Goal: Task Accomplishment & Management: Complete application form

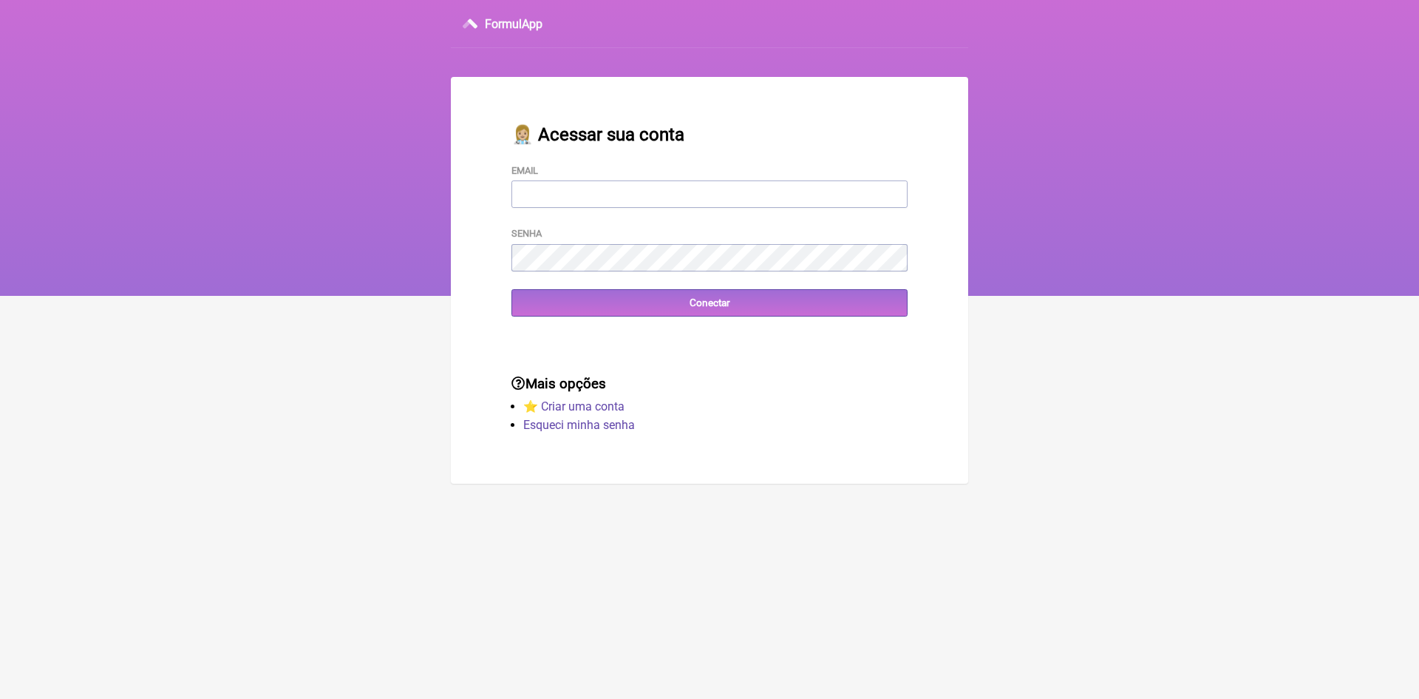
click at [673, 188] on input "Email" at bounding box center [710, 193] width 396 height 27
type input "VINI_PASCHOAL@YAHOO.COM.BR"
click at [725, 311] on input "Conectar" at bounding box center [710, 302] width 396 height 27
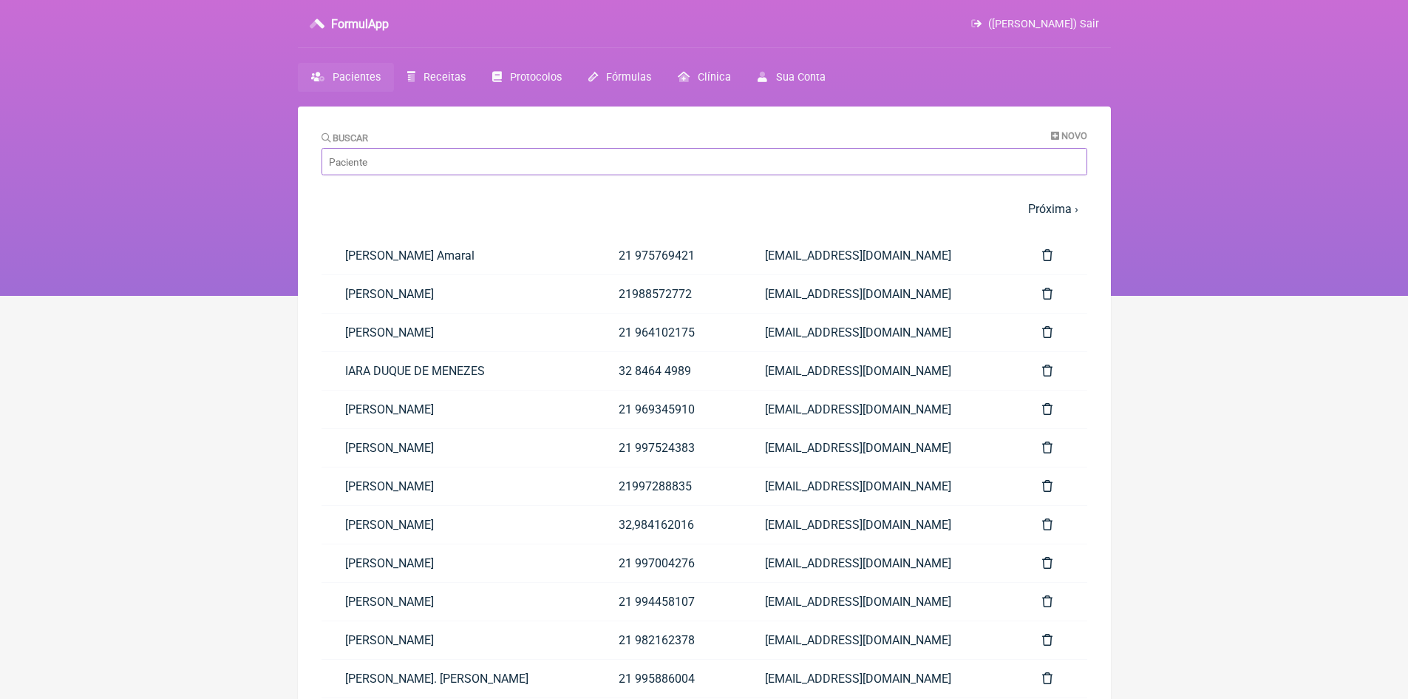
click at [411, 157] on input "Buscar" at bounding box center [705, 161] width 766 height 27
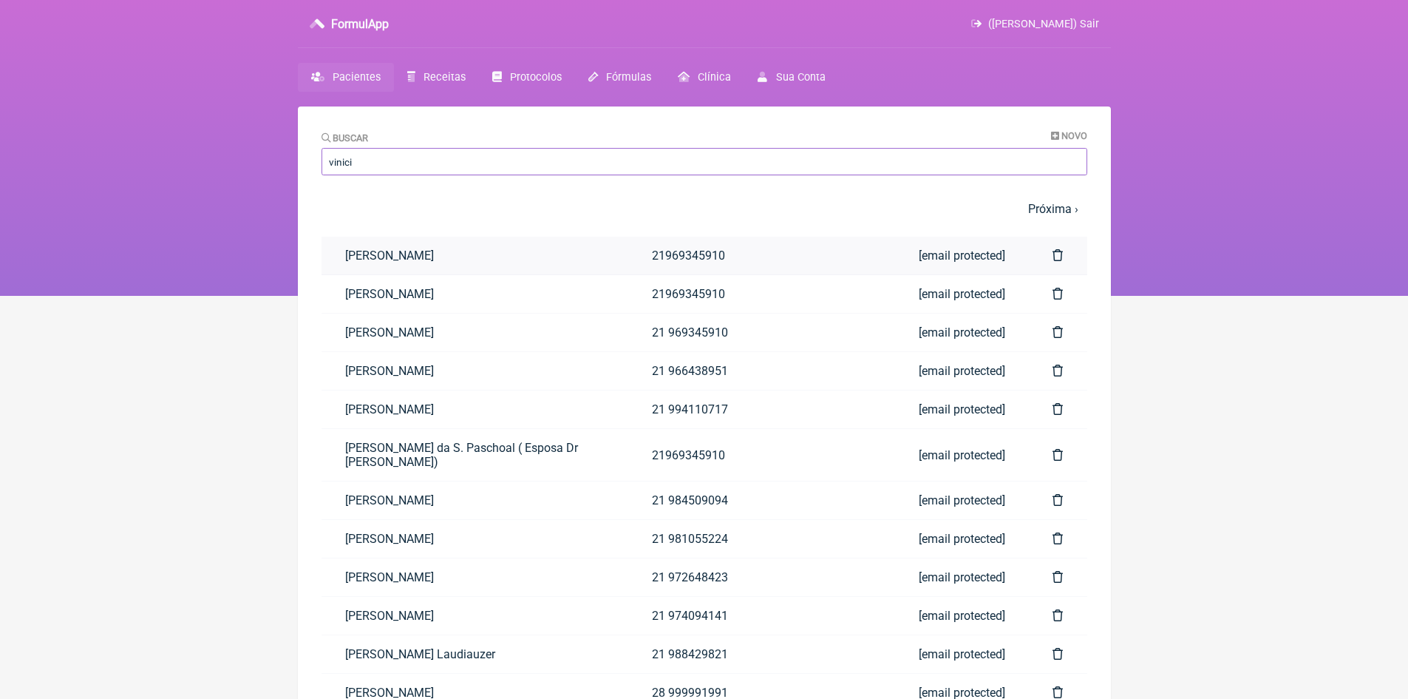
type input "vinici"
click at [478, 264] on link "[PERSON_NAME]" at bounding box center [476, 256] width 308 height 38
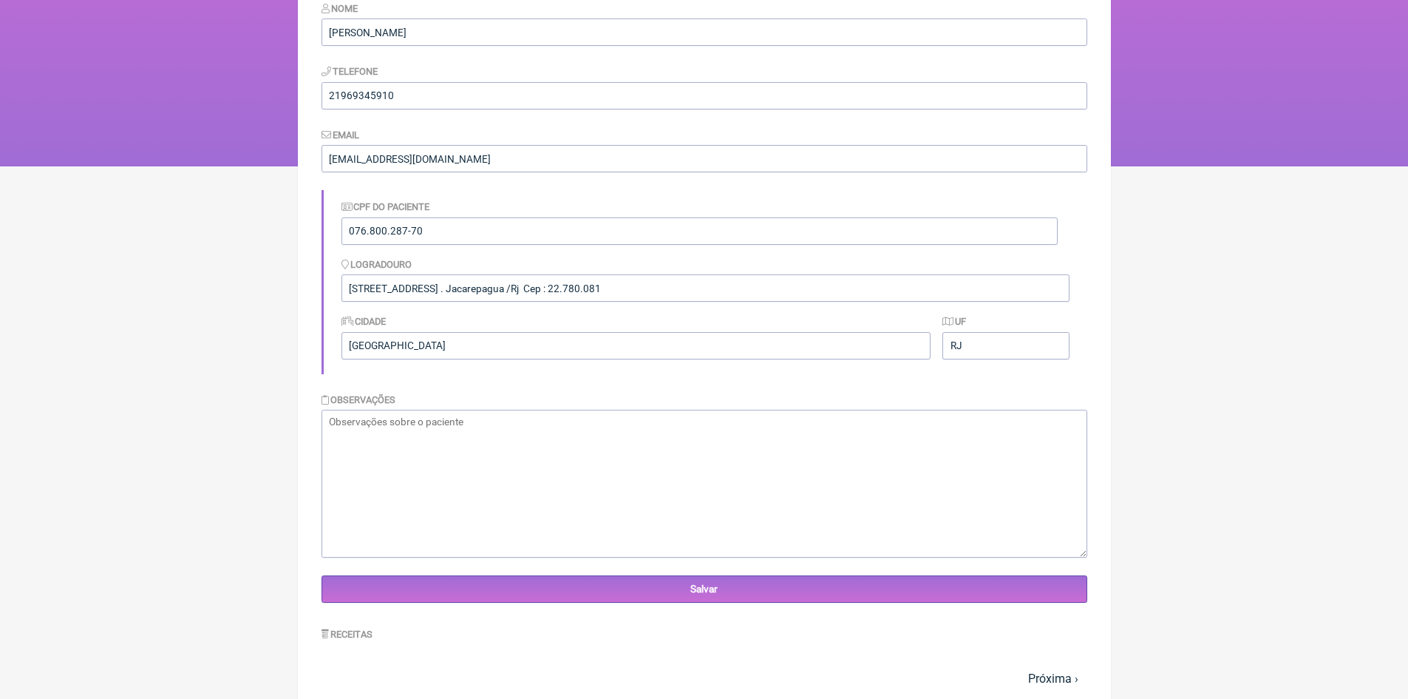
scroll to position [370, 0]
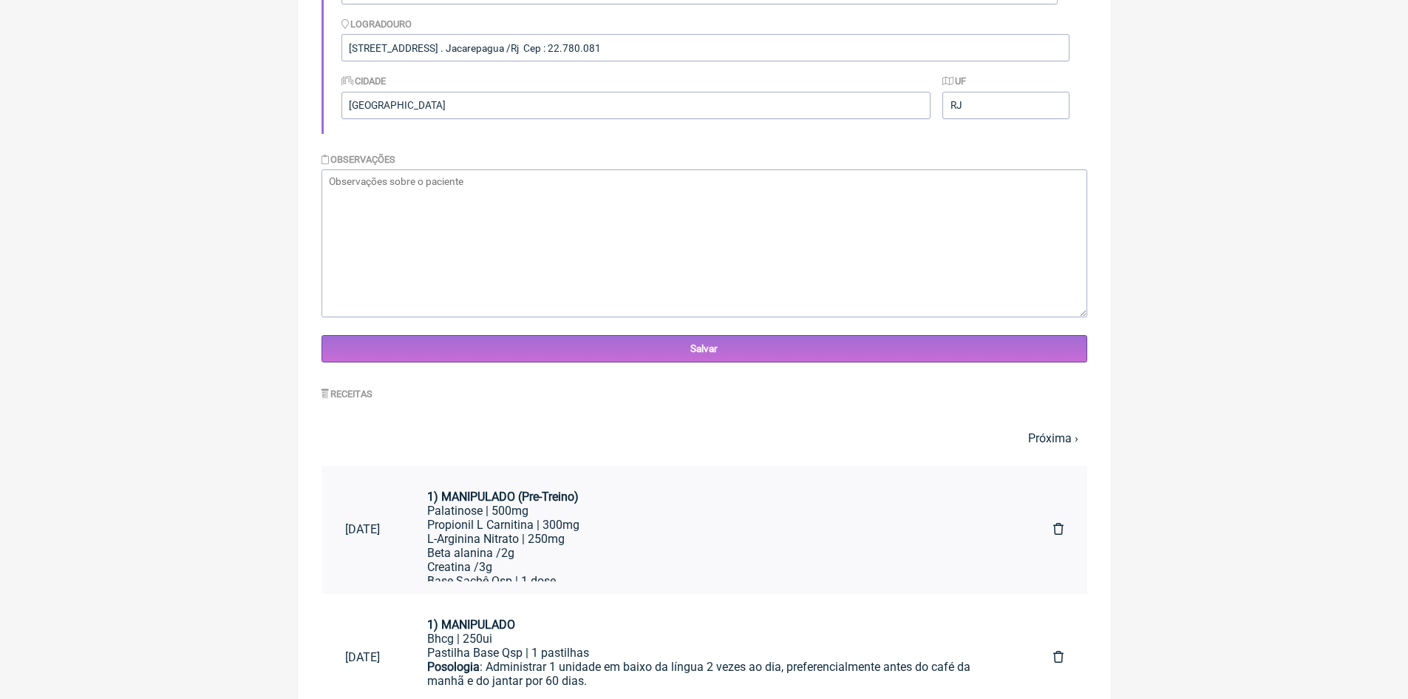
click at [543, 525] on div "Propionil L Carnitina | 300mg" at bounding box center [716, 525] width 579 height 14
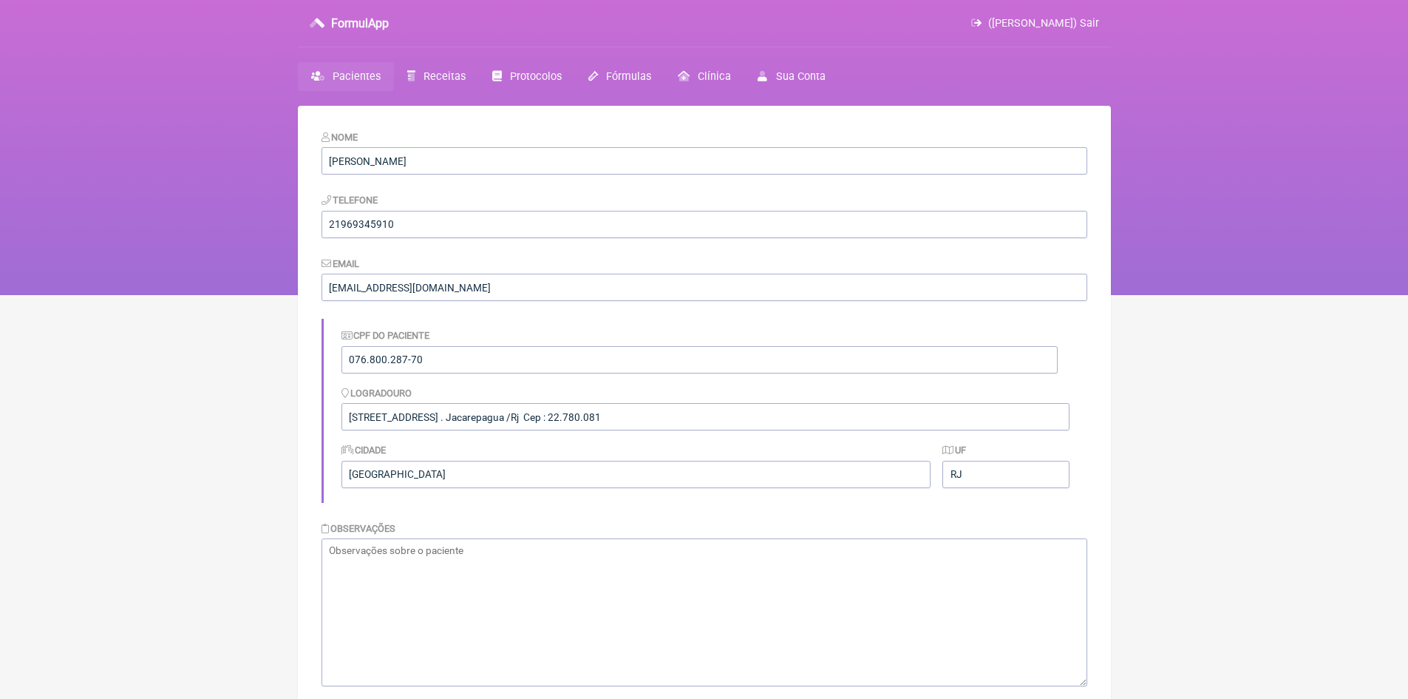
scroll to position [0, 0]
click at [343, 72] on span "Pacientes" at bounding box center [357, 77] width 48 height 13
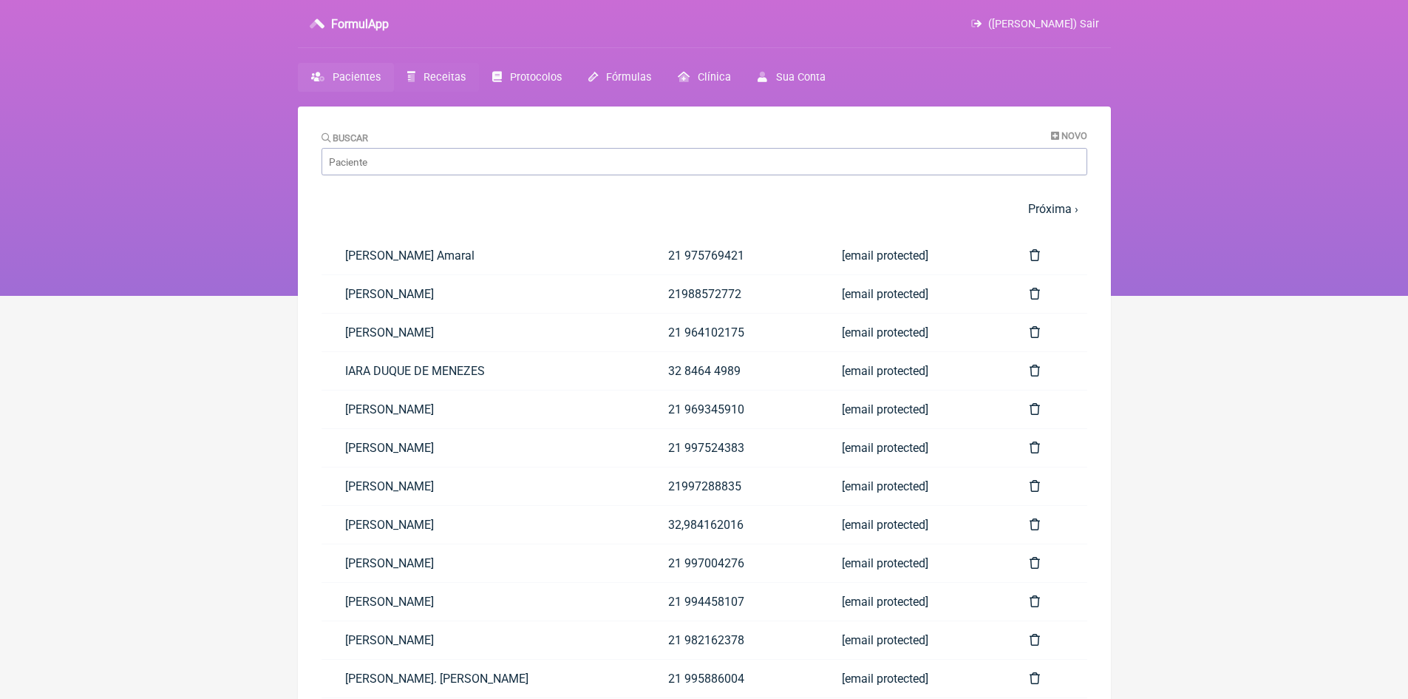
click at [438, 79] on span "Receitas" at bounding box center [445, 77] width 42 height 13
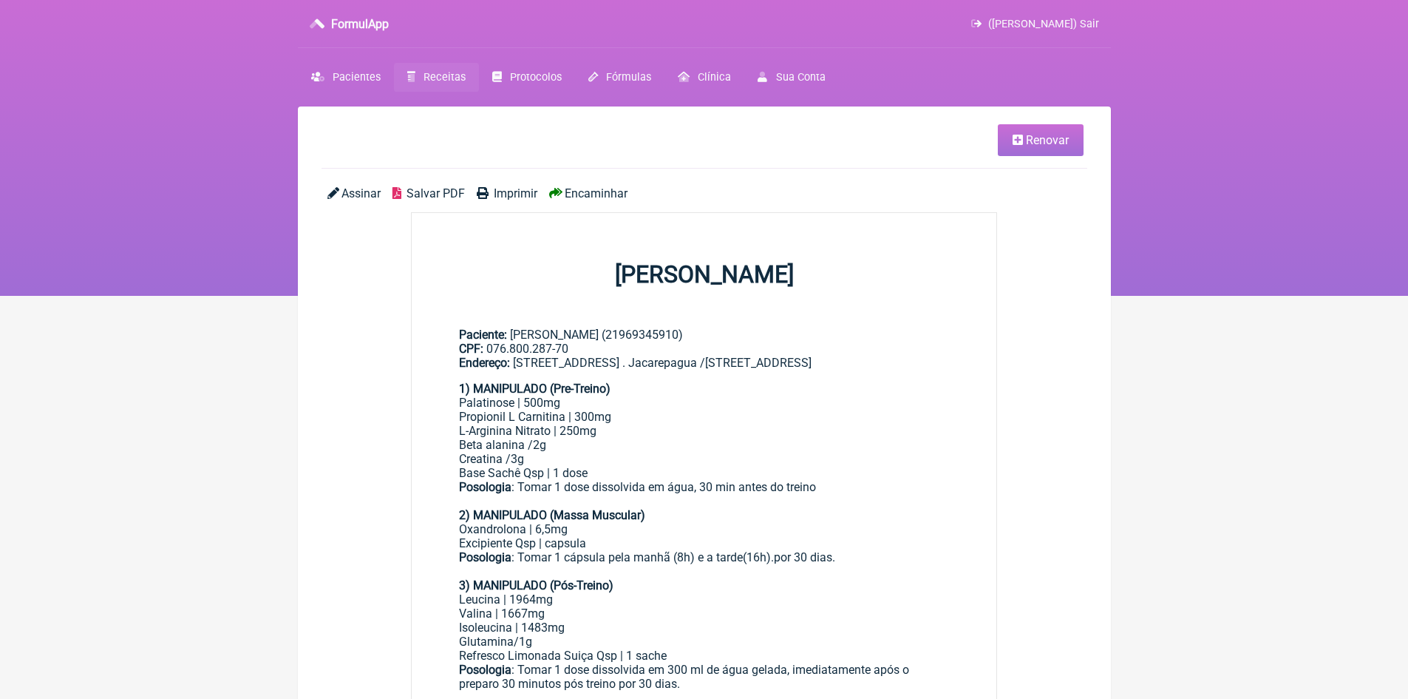
click at [1051, 146] on span "Renovar" at bounding box center [1047, 140] width 43 height 14
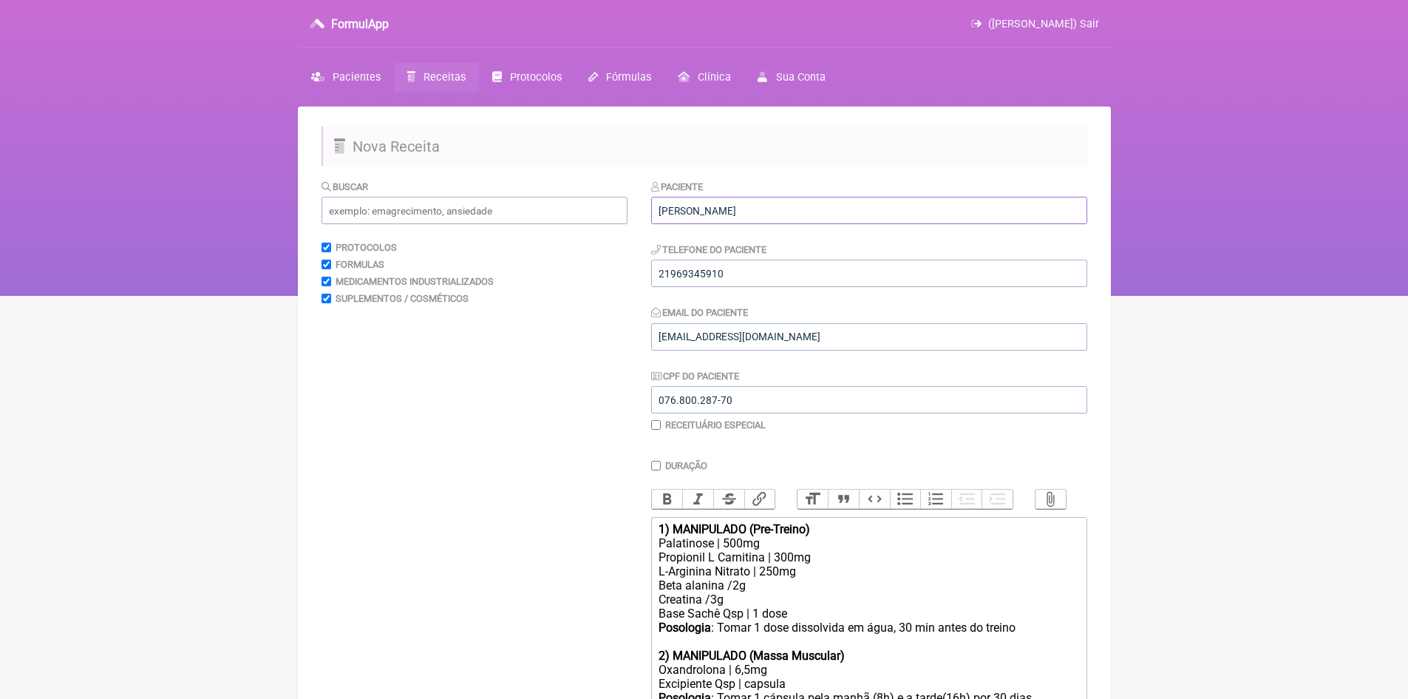
click at [783, 207] on input "[PERSON_NAME]" at bounding box center [869, 210] width 436 height 27
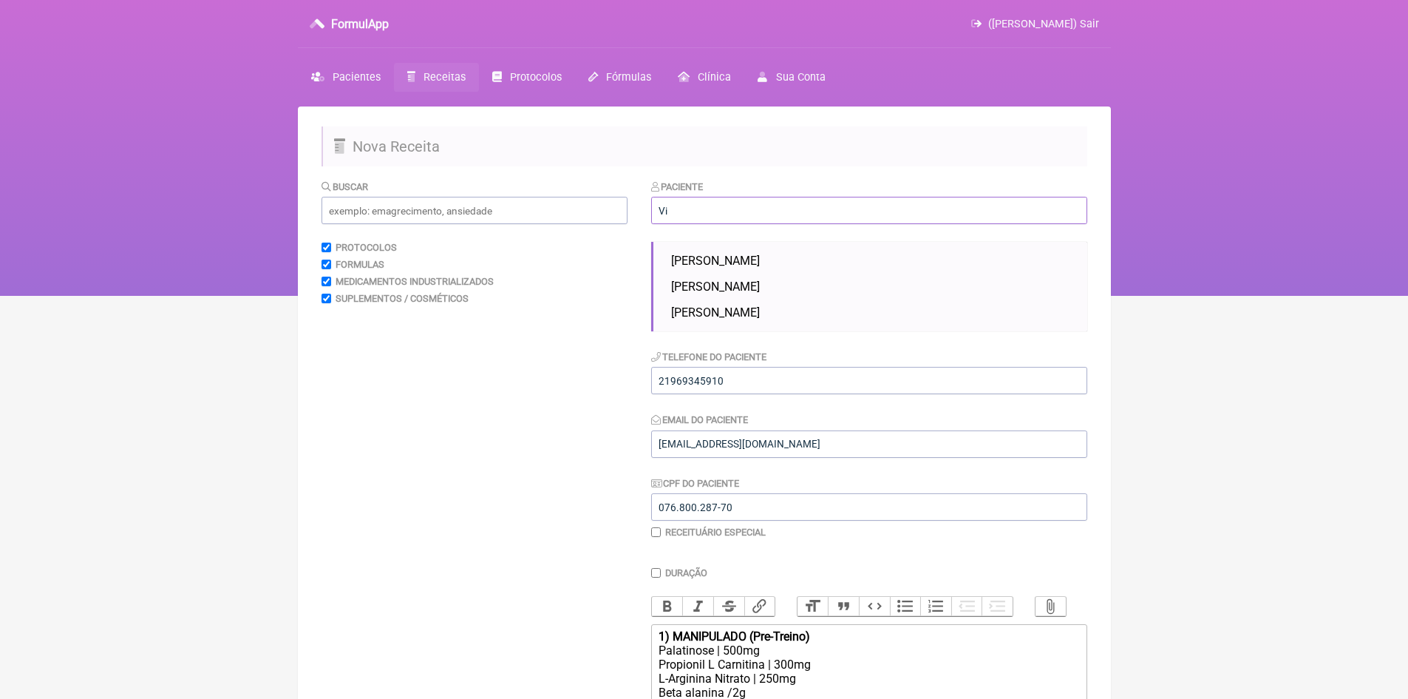
type input "V"
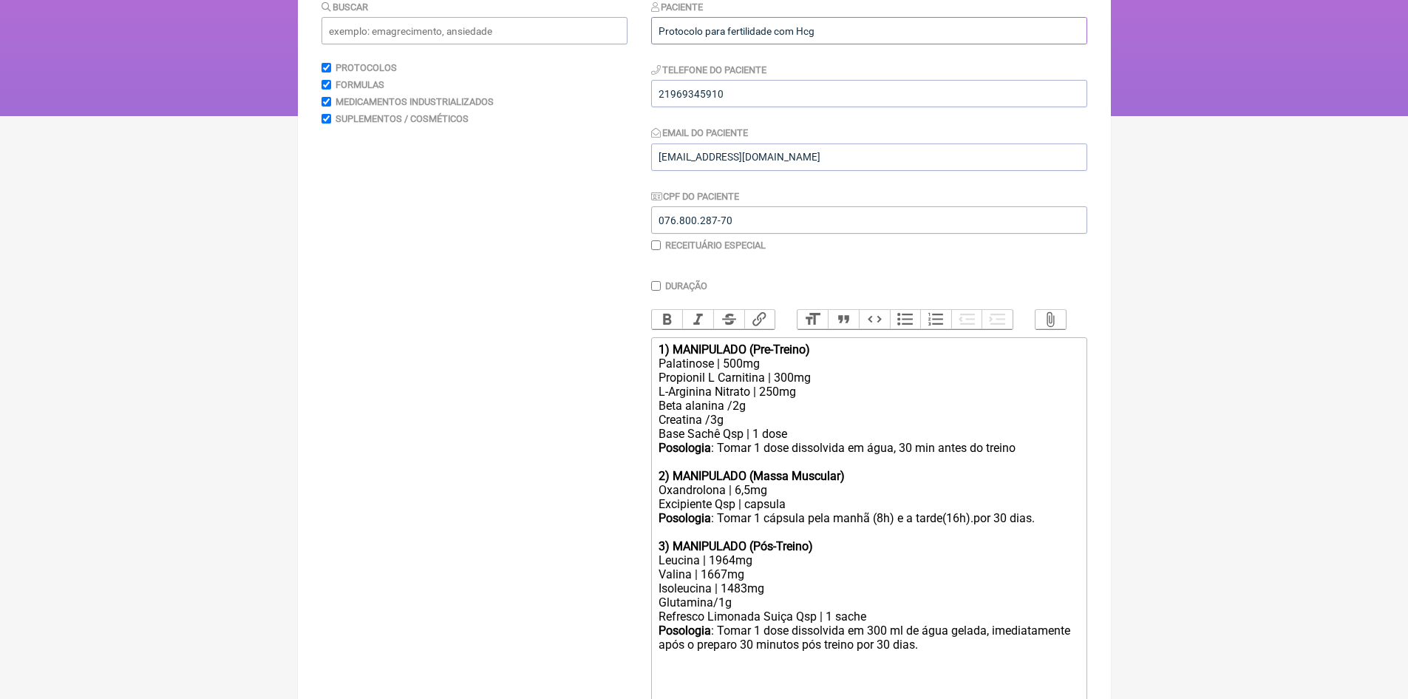
scroll to position [222, 0]
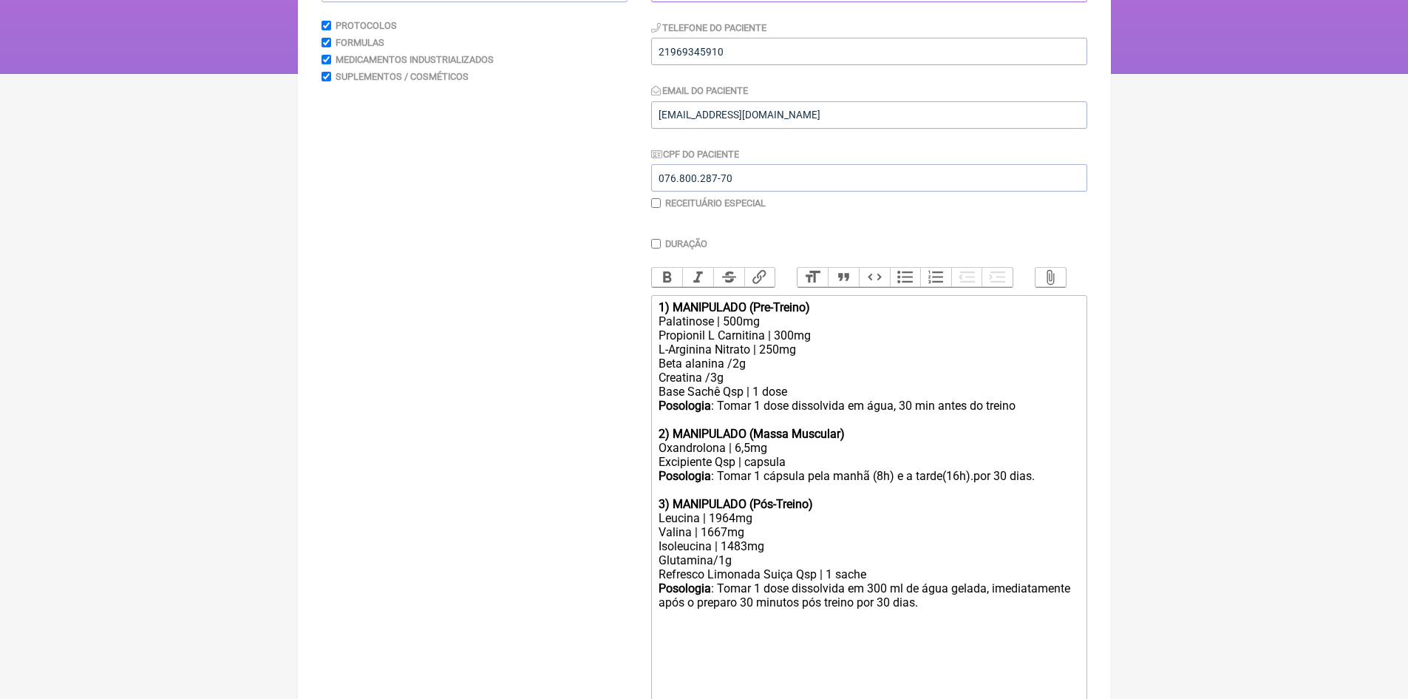
type input "Protocolo para fertilidade com Hcg"
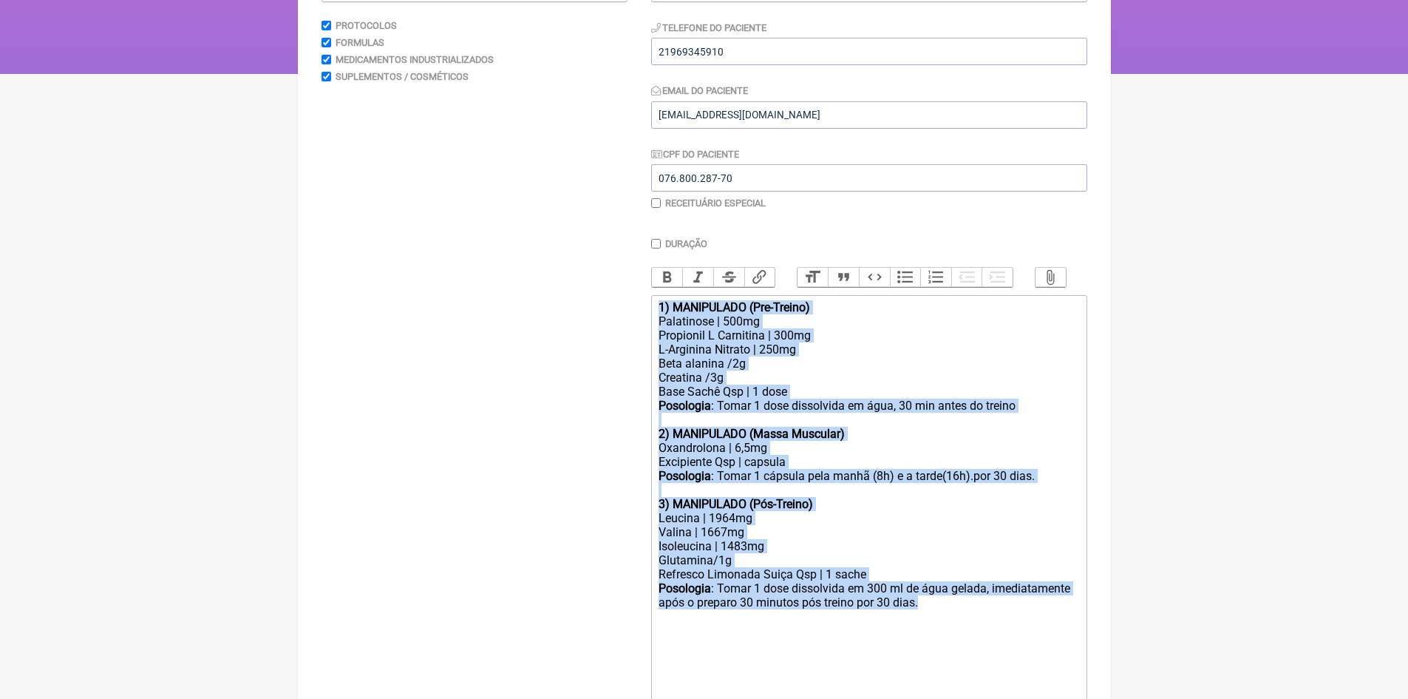
drag, startPoint x: 657, startPoint y: 317, endPoint x: 966, endPoint y: 617, distance: 430.3
click at [966, 617] on trix-editor "1) MANIPULADO (Pre-Treino) Palatinose | 500mg Propionil L Carnitina | 300mg L-A…" at bounding box center [869, 595] width 436 height 601
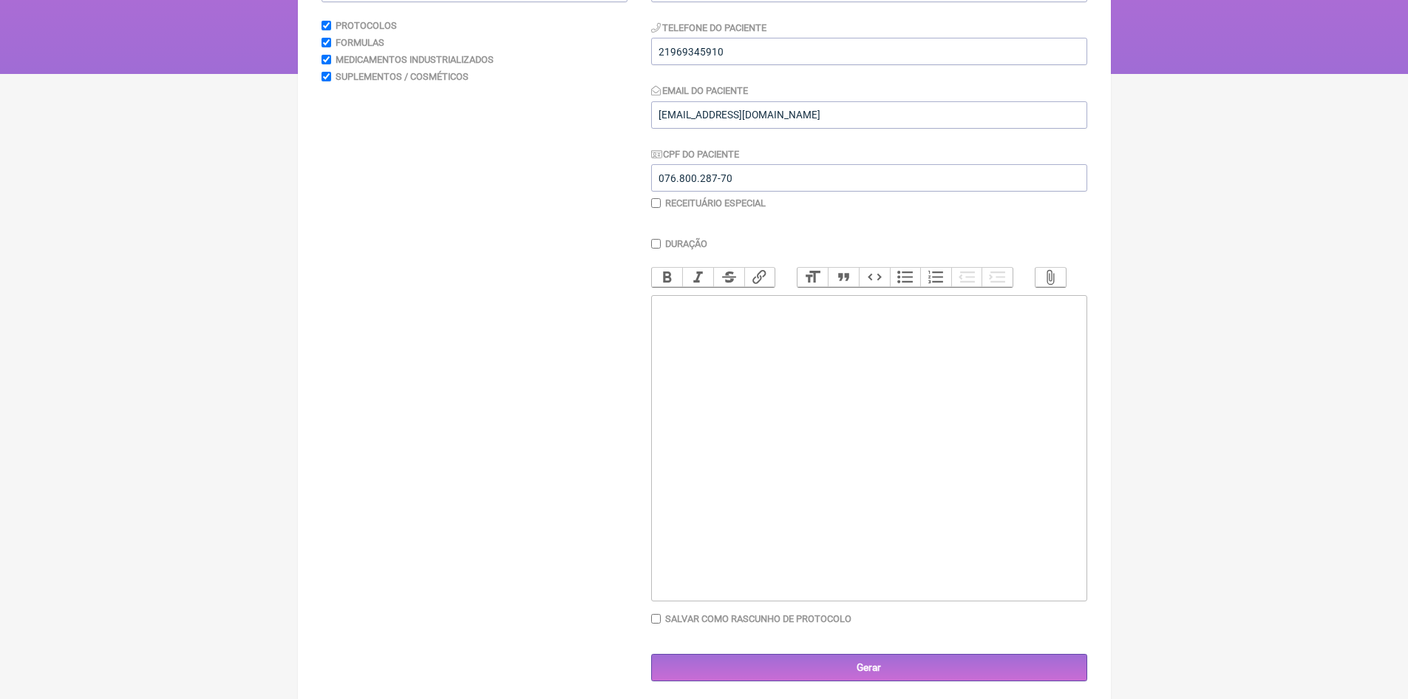
click at [739, 342] on div at bounding box center [869, 335] width 420 height 14
paste trix-editor "<div><br><br></div><div><strong><br>PROTOCOLO – hCG para fertilidade em homens …"
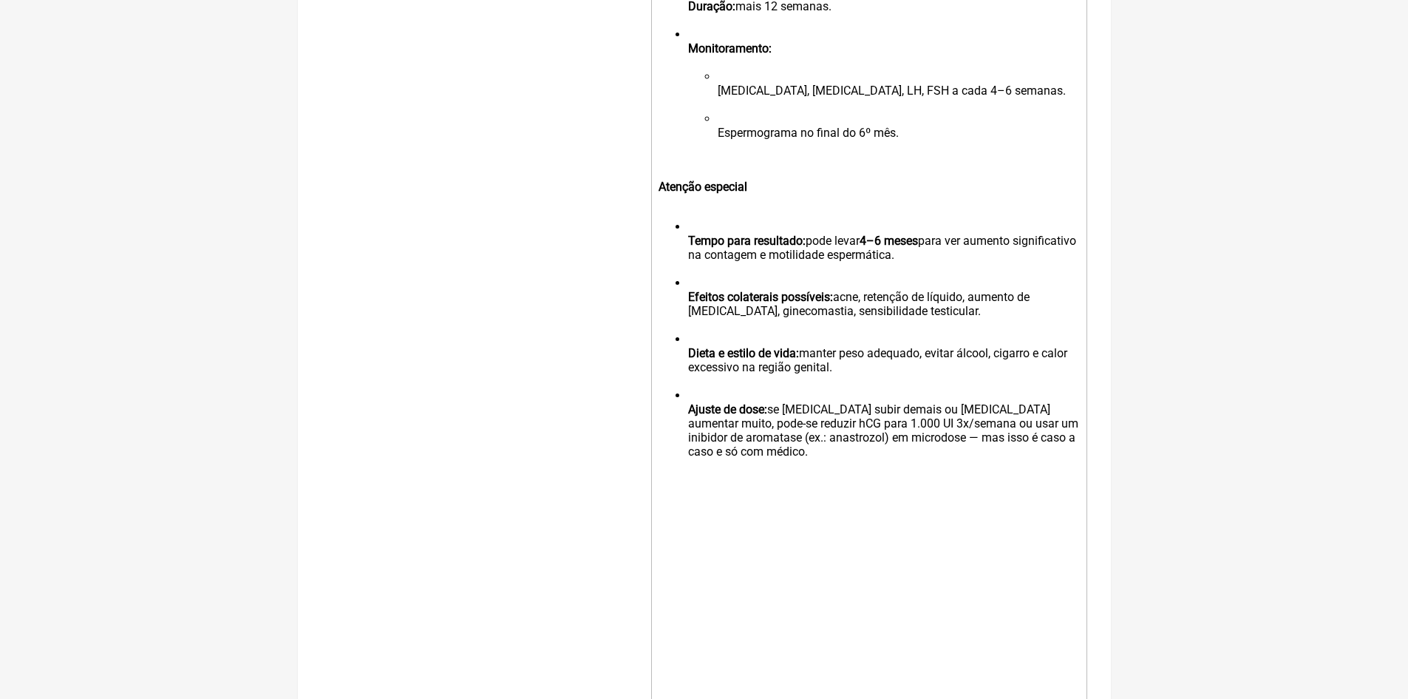
scroll to position [1448, 0]
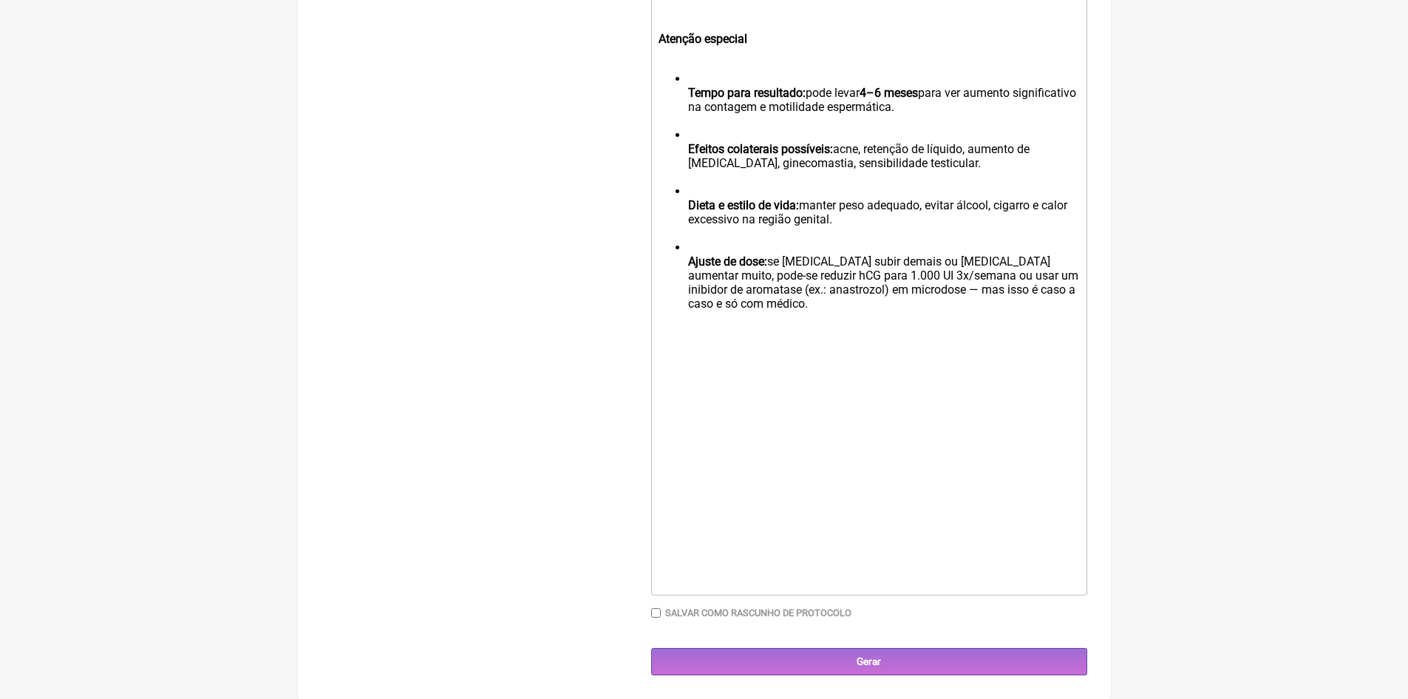
click at [780, 315] on li "Ajuste de dose: se testosterona subir demais ou estradiol aumentar muito, pode-…" at bounding box center [883, 282] width 390 height 84
click at [775, 313] on li "Ajuste de dose: se testosterona subir demais ou estradiol aumentar muito, pode-…" at bounding box center [883, 282] width 390 height 84
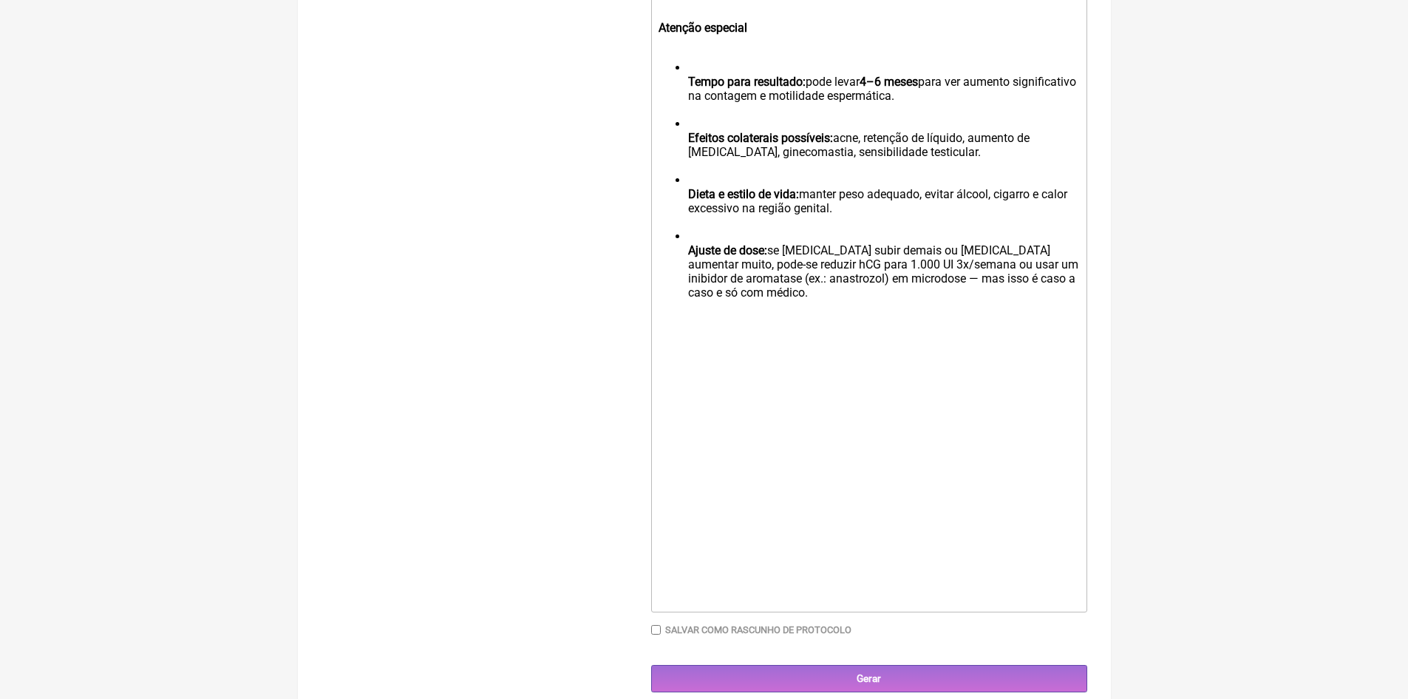
click at [673, 353] on div at bounding box center [869, 339] width 420 height 28
paste trix-editor "<div><br><br></div><div><strong><br>PROTOCOLO – hCG para fertilidade em homens …"
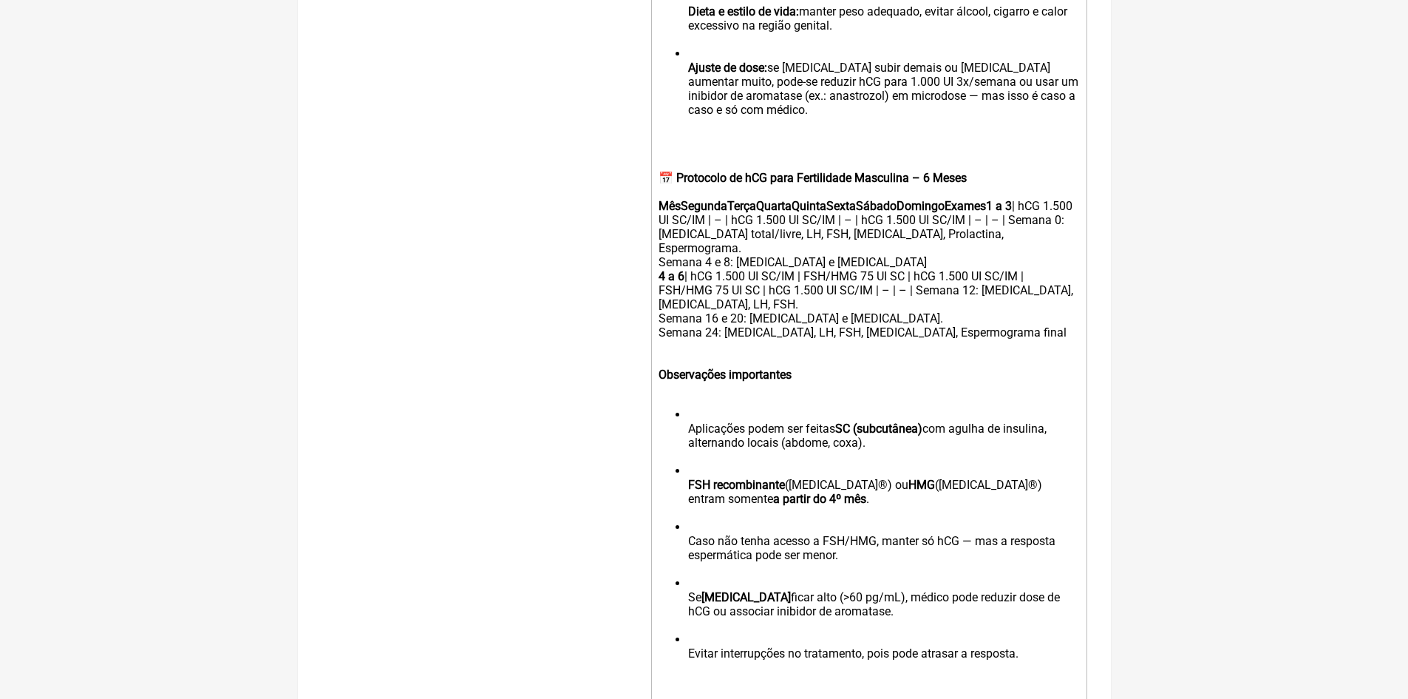
click at [682, 213] on strong "MêsSegundaTerçaQuartaQuintaSextaSábadoDomingoExames1 a 3" at bounding box center [835, 206] width 353 height 14
click at [733, 213] on strong "Mês SegundaTerçaQuartaQuintaSextaSábadoDomingoExames1 a 3" at bounding box center [837, 206] width 356 height 14
click at [764, 213] on strong "Mês Segunda TerçaQuartaQuintaSextaSábadoDomingoExames1 a 3" at bounding box center [838, 206] width 359 height 14
click at [801, 213] on strong "Mês Segunda Terça QuartaQuintaSextaSábadoDomingoExames1 a 3" at bounding box center [840, 206] width 362 height 14
click at [844, 213] on strong "Mês Segunda Terça Quarta QuintaSextaSábadoDomingoExames1 a 3" at bounding box center [841, 206] width 365 height 14
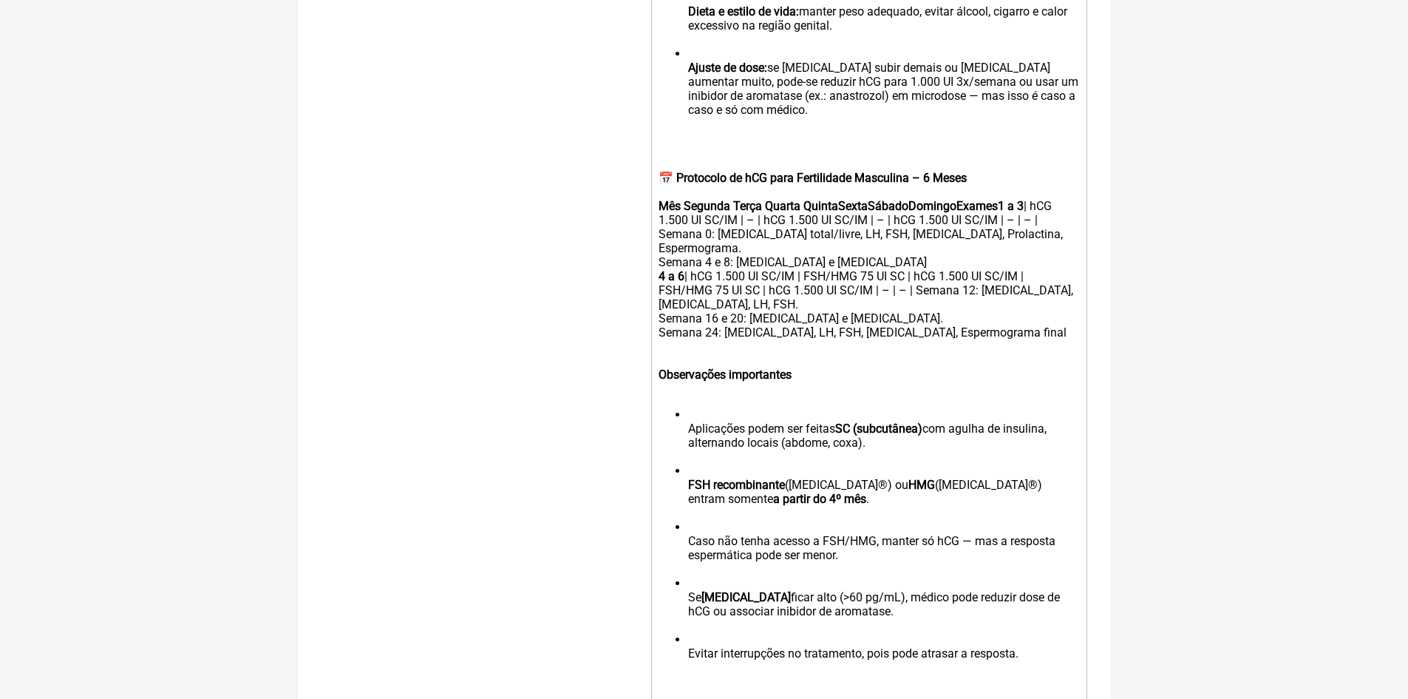
click at [838, 213] on strong "Mês Segunda Terça Quarta QuintaSextaSábadoDomingoExames1 a 3" at bounding box center [841, 206] width 365 height 14
click at [871, 213] on strong "Mês Segunda Terça Quarta Quinta SextaSábadoDomingoExames1 a 3" at bounding box center [843, 206] width 368 height 14
click at [915, 213] on strong "Mês Segunda Terça Quarta Quinta Sexta SábadoDomingoExames1 a 3" at bounding box center [844, 206] width 371 height 14
click at [965, 213] on strong "Mês Segunda Terça Quarta Quinta Sexta Sábado DomingoExames1 a 3" at bounding box center [846, 206] width 374 height 14
click at [971, 219] on div "Mês Segunda Terça Quarta Quinta Sexta Sábado Domingo Exames1 a 3 | hCG 1.500 UI…" at bounding box center [869, 276] width 420 height 155
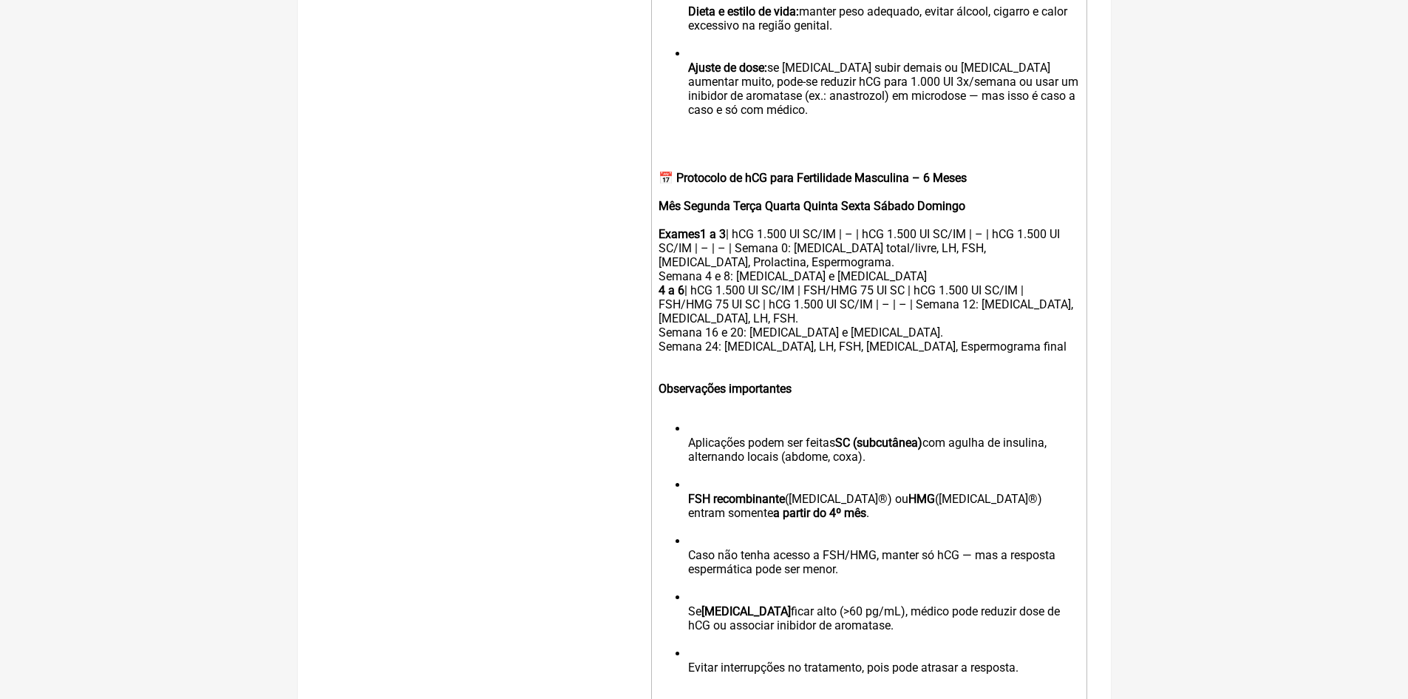
click at [748, 278] on div "Mês Segunda Terça Quarta Quinta Sexta Sábado Domingo Exames1 a 3 | hCG 1.500 UI…" at bounding box center [869, 283] width 420 height 169
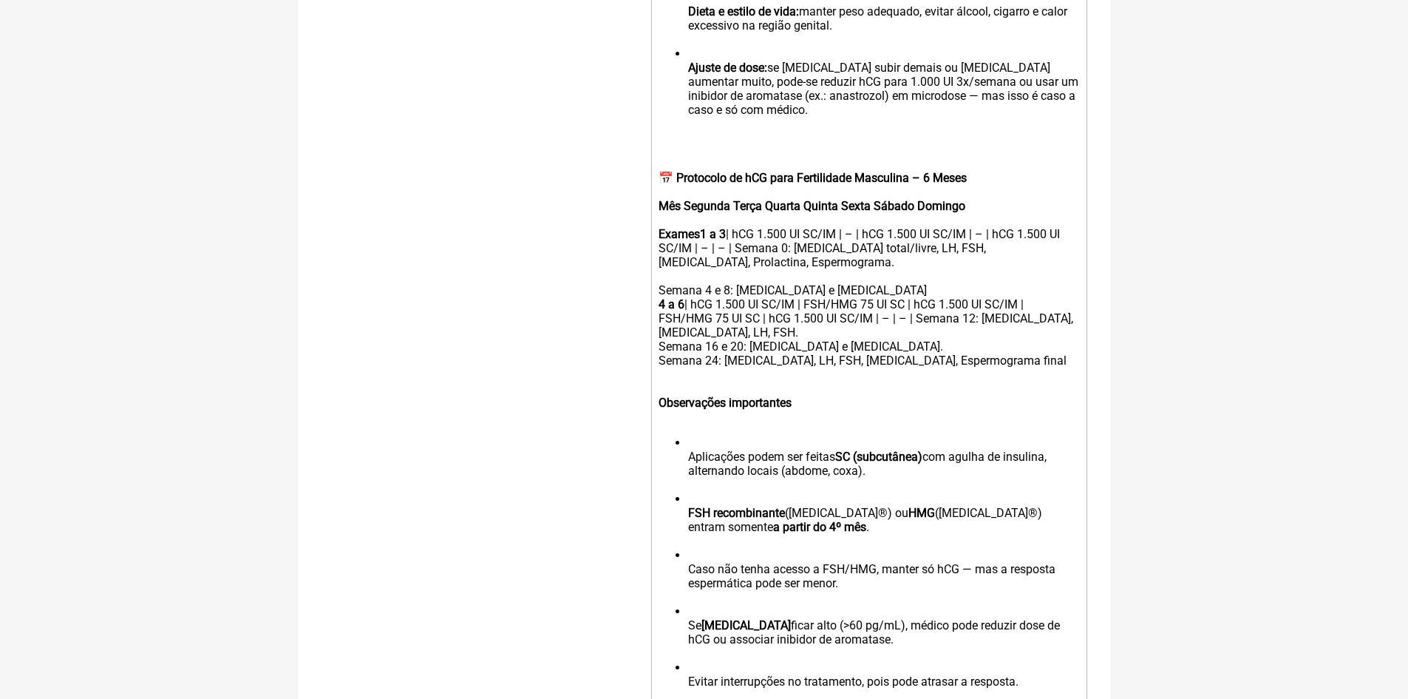
click at [880, 300] on div "Mês Segunda Terça Quarta Quinta Sexta Sábado Domingo Exames1 a 3 | hCG 1.500 UI…" at bounding box center [869, 290] width 420 height 183
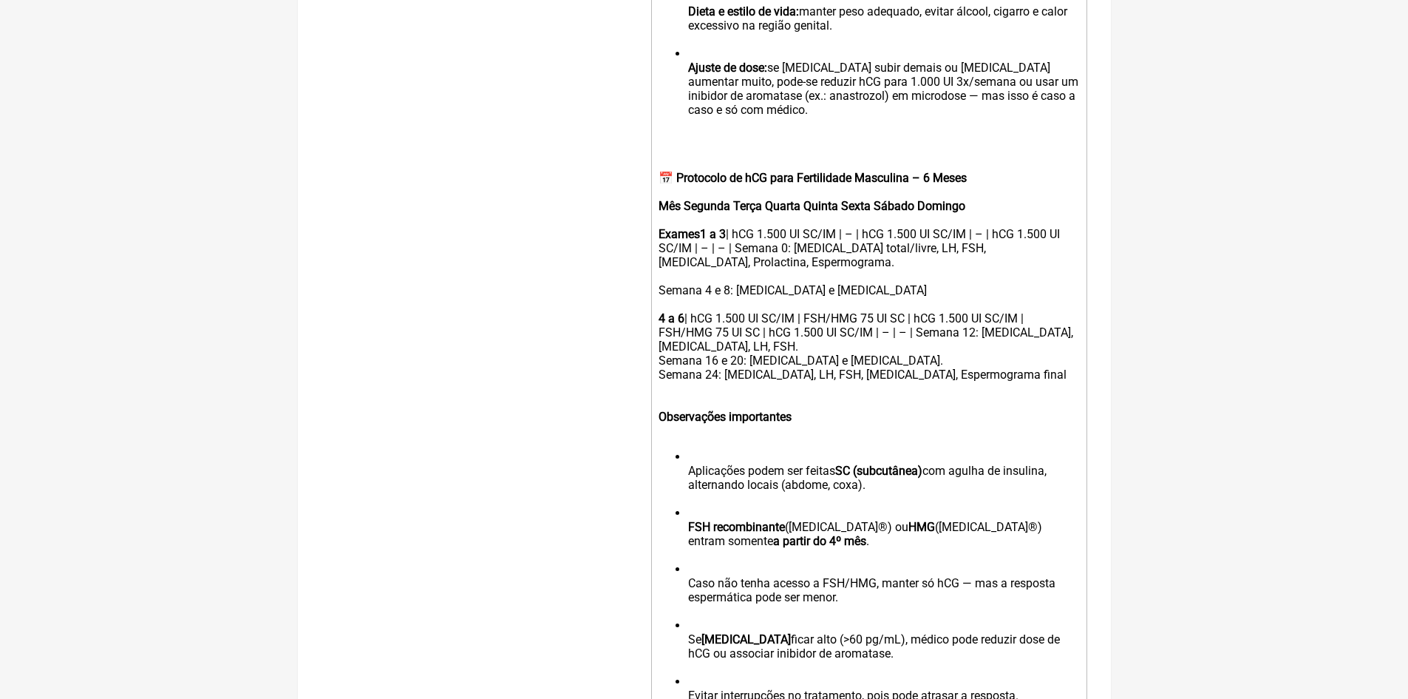
click at [1036, 331] on div "Mês Segunda Terça Quarta Quinta Sexta Sábado Domingo Exames1 a 3 | hCG 1.500 UI…" at bounding box center [869, 297] width 420 height 197
click at [1055, 346] on div "Mês Segunda Terça Quarta Quinta Sexta Sábado Domingo Exames1 a 3 | hCG 1.500 UI…" at bounding box center [869, 297] width 420 height 197
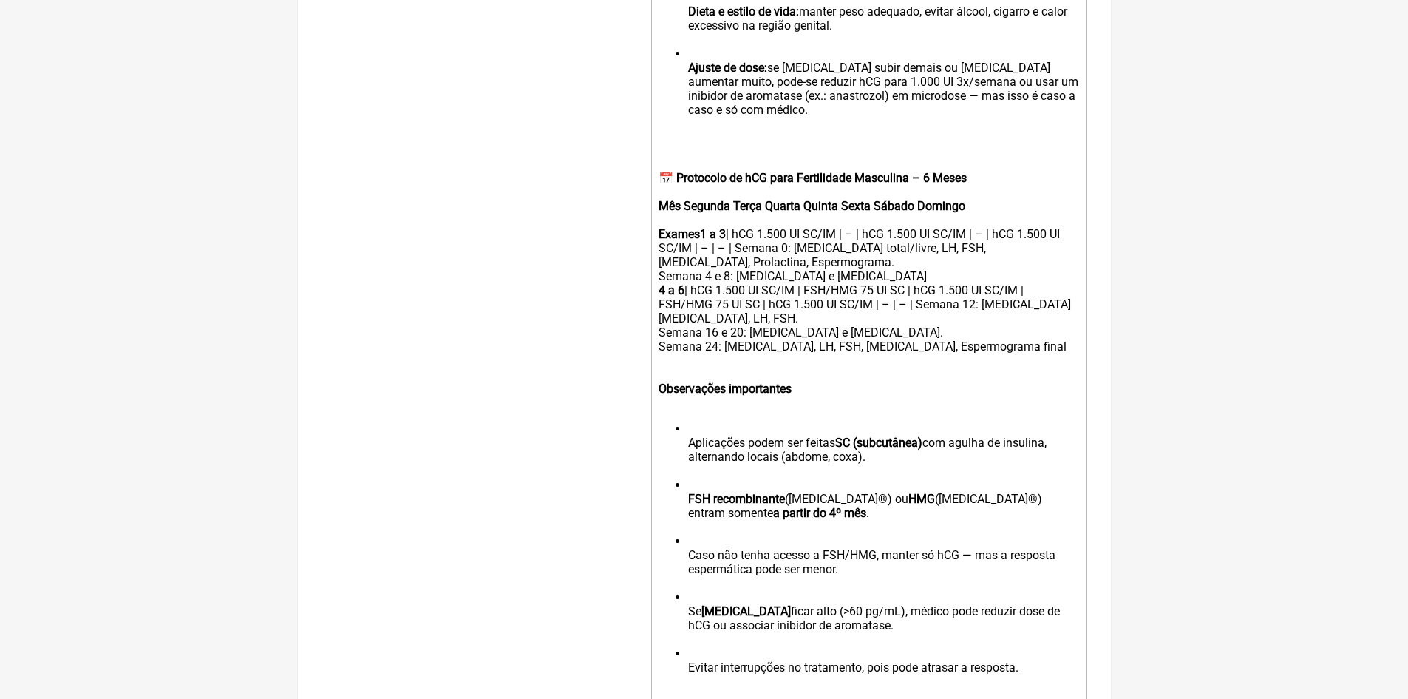
type trix-editor "<div><br><br></div><div><strong><br>PROTOCOLO – hCG para fertilidade em homens …"
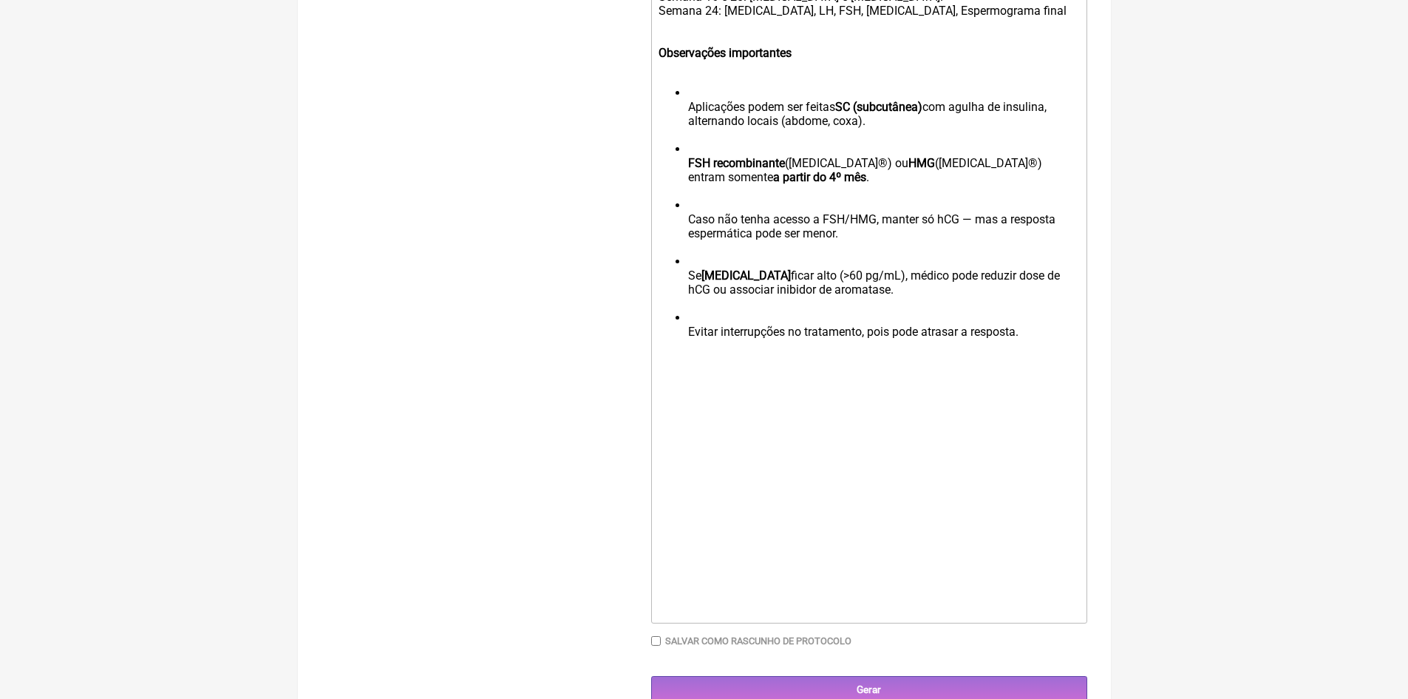
scroll to position [2006, 0]
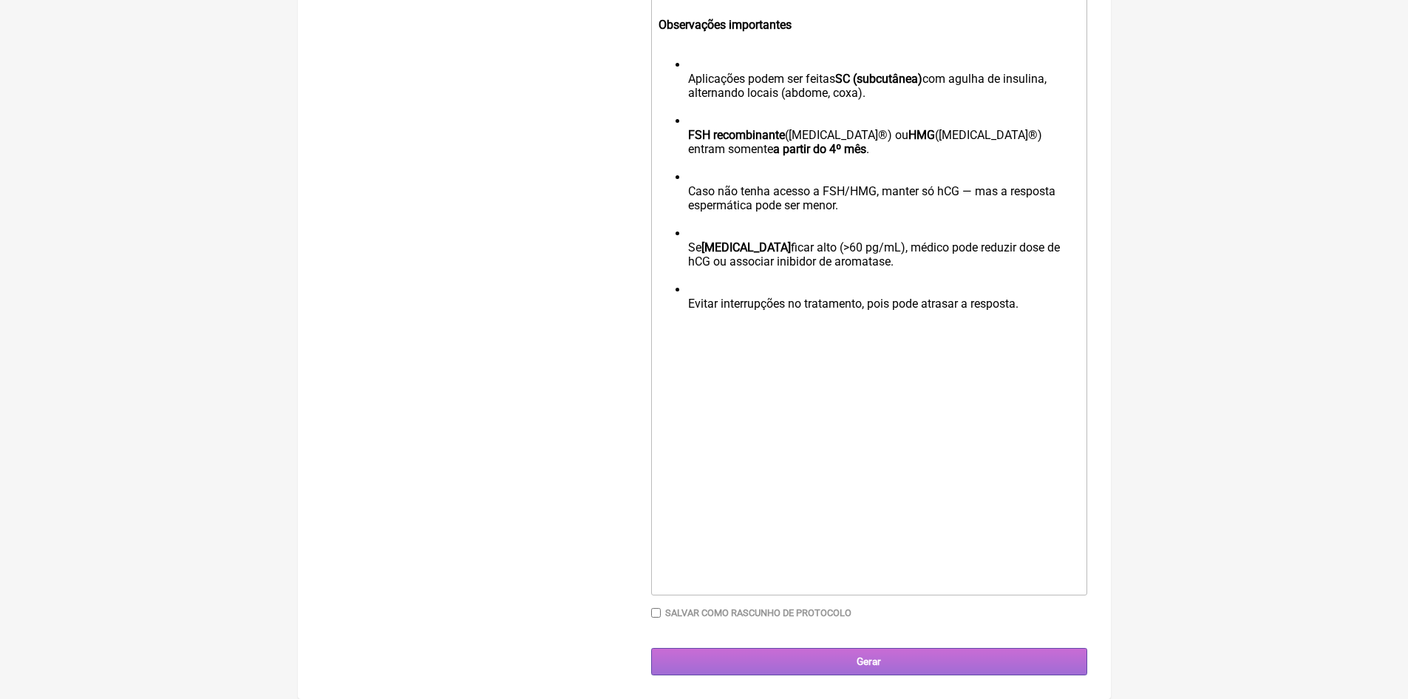
click at [875, 660] on input "Gerar" at bounding box center [869, 661] width 436 height 27
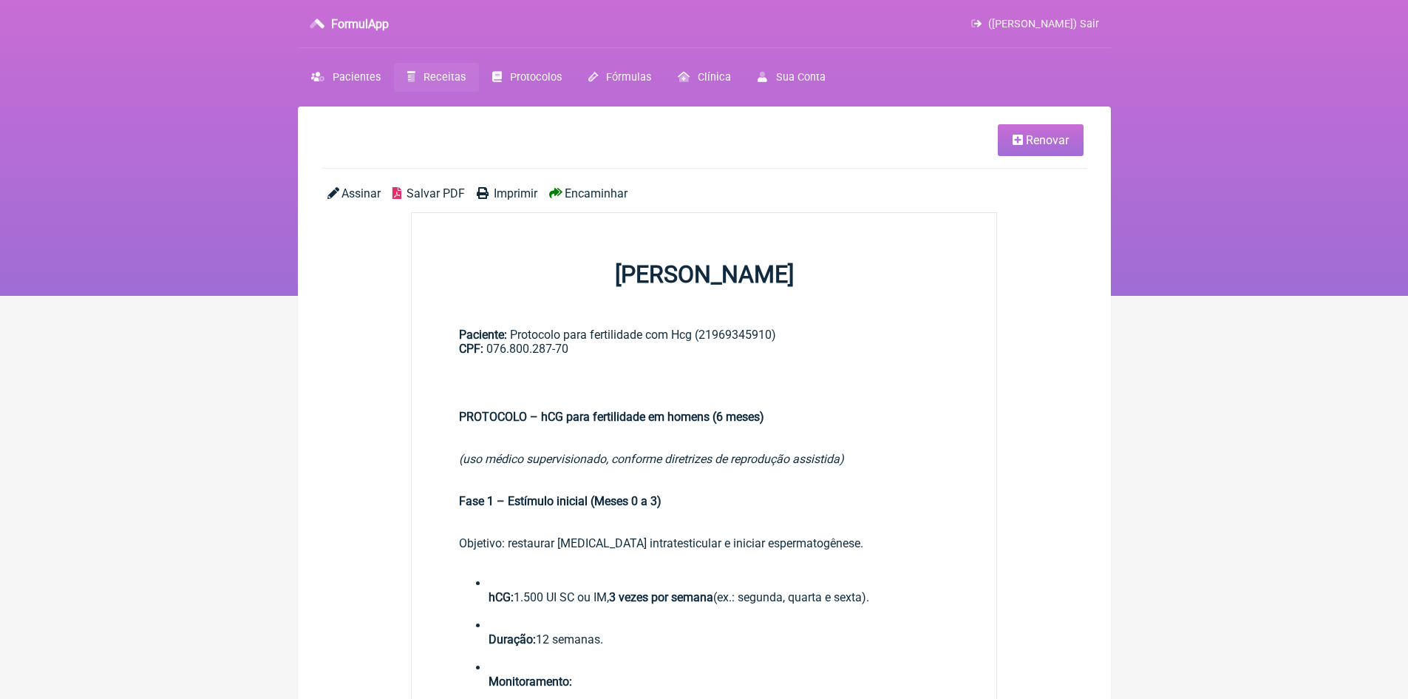
click at [518, 194] on span "Imprimir" at bounding box center [516, 193] width 44 height 14
